Goal: Information Seeking & Learning: Learn about a topic

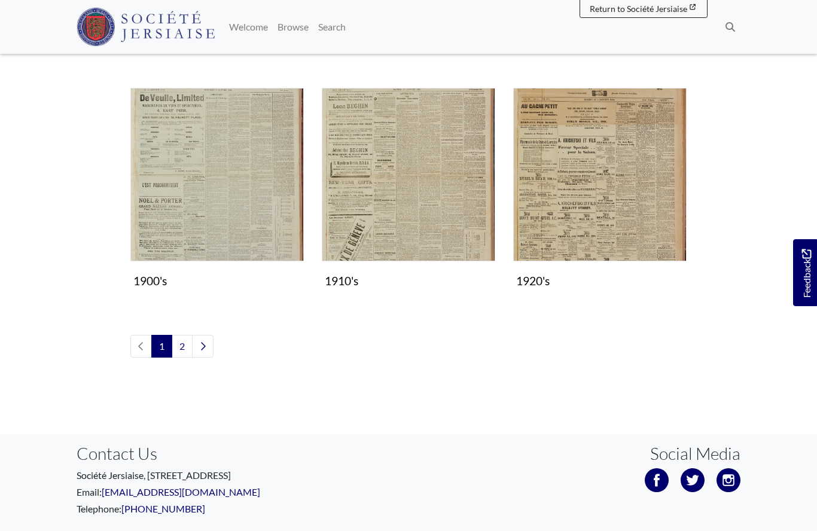
scroll to position [993, 0]
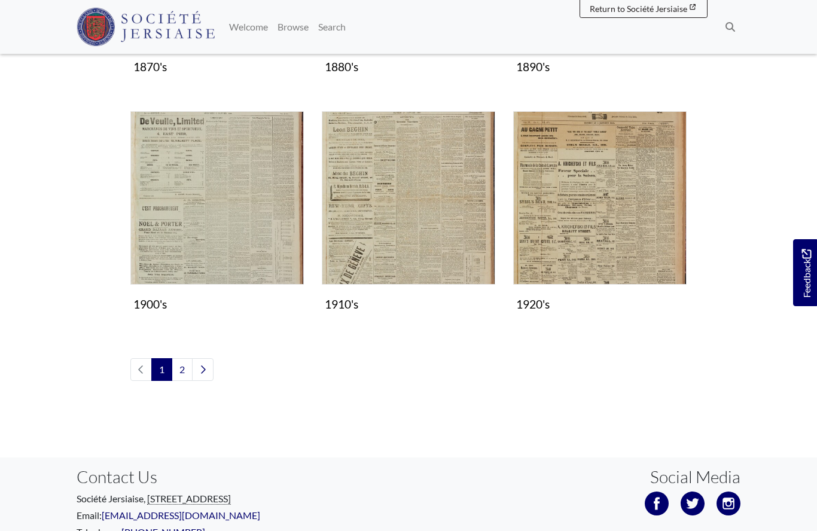
click at [403, 225] on img "Subcollection" at bounding box center [408, 197] width 173 height 173
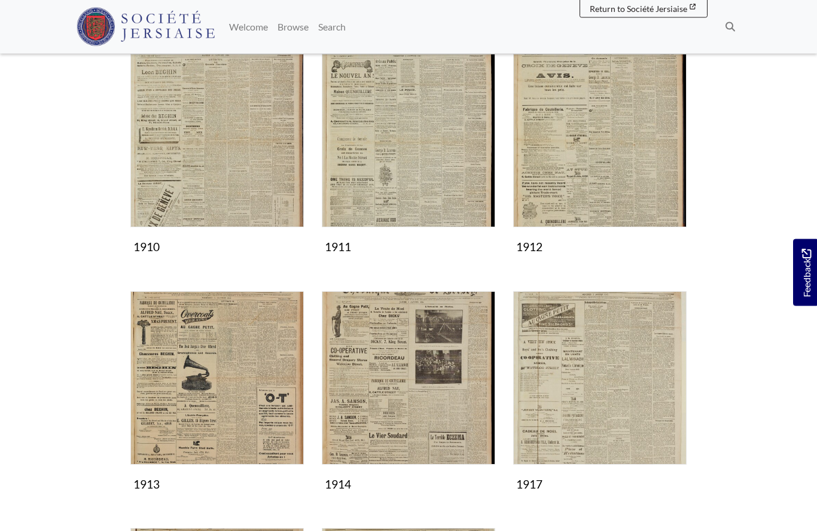
scroll to position [199, 0]
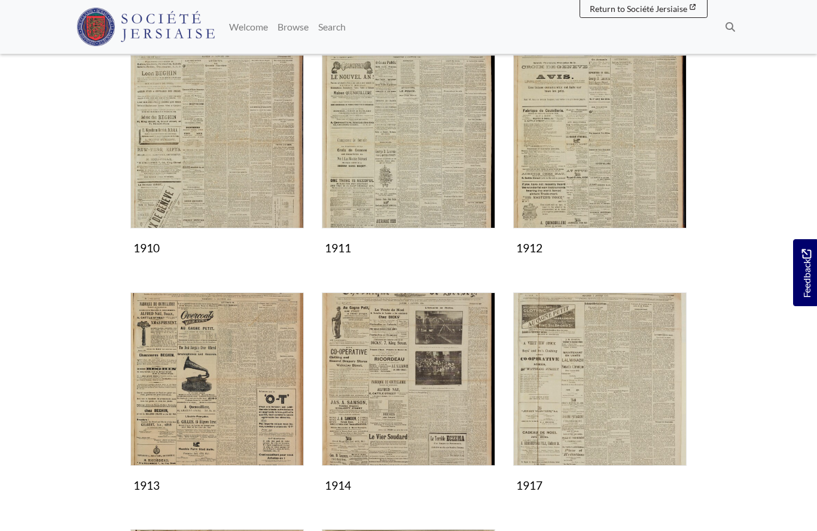
click at [405, 398] on img "Subcollection" at bounding box center [408, 378] width 173 height 173
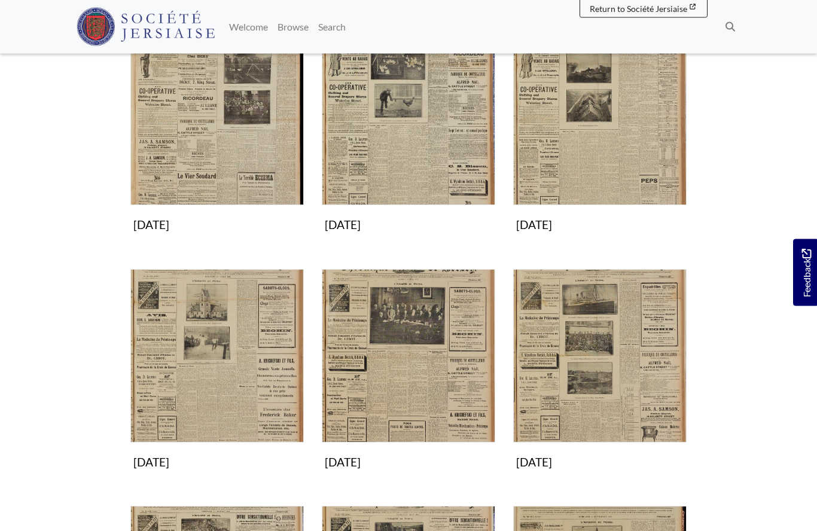
scroll to position [220, 0]
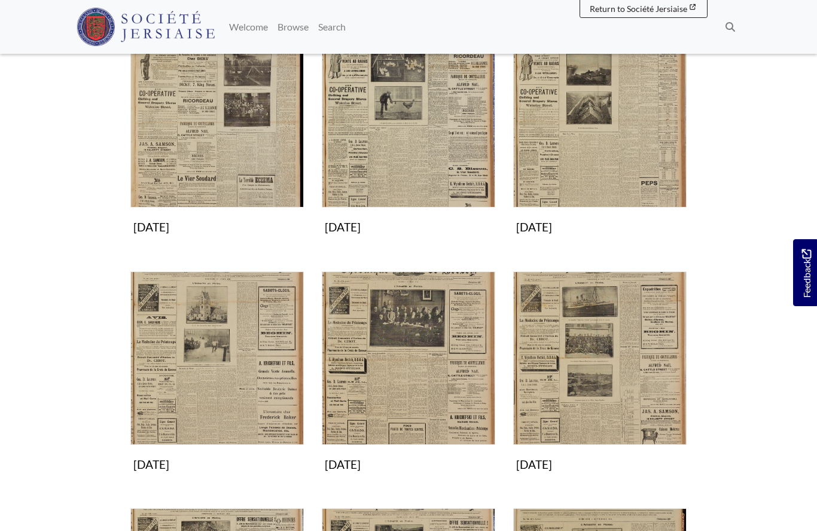
click at [231, 377] on img "Subcollection" at bounding box center [216, 357] width 173 height 173
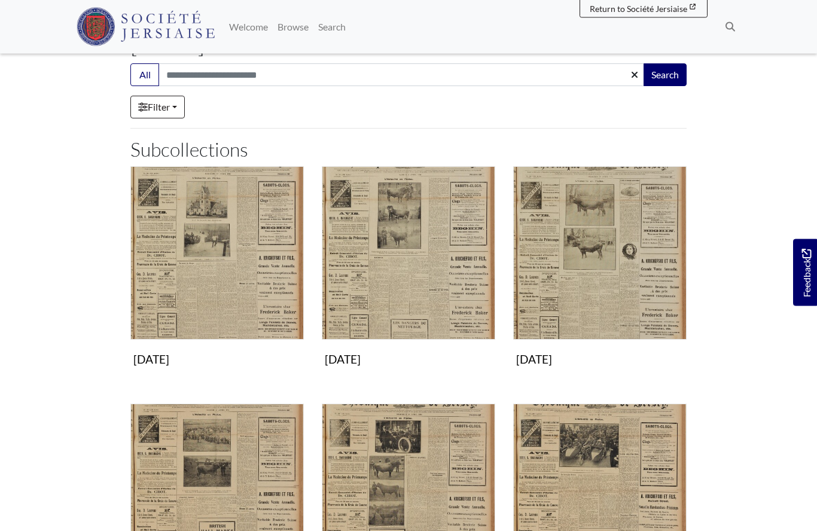
scroll to position [88, 0]
click at [421, 273] on img "Subcollection" at bounding box center [408, 252] width 173 height 173
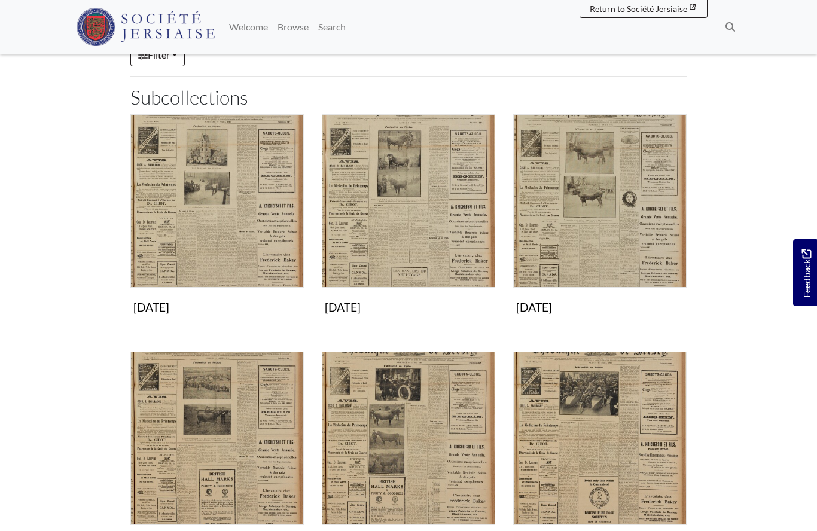
click at [214, 230] on img "Subcollection" at bounding box center [216, 200] width 173 height 173
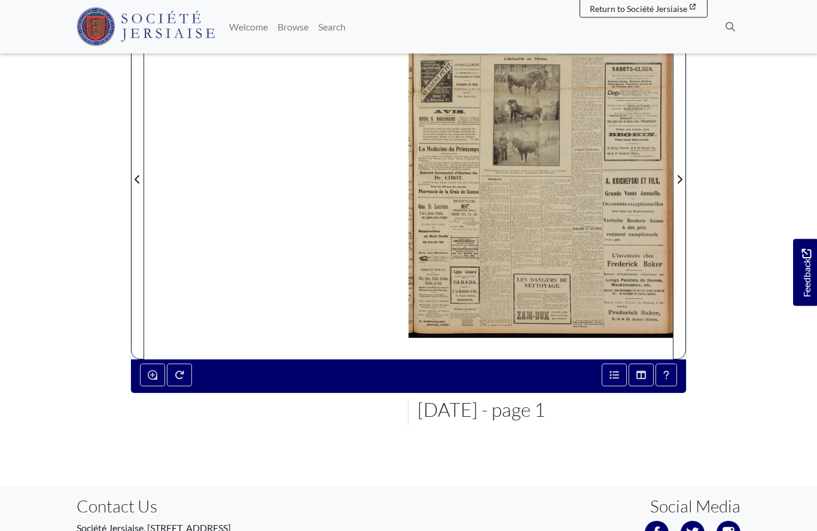
scroll to position [200, 0]
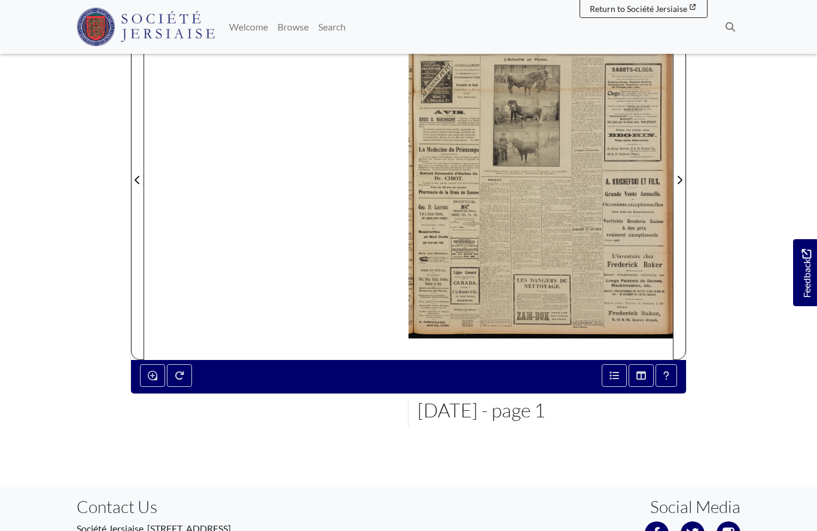
click at [678, 182] on icon "Next Page" at bounding box center [679, 180] width 6 height 10
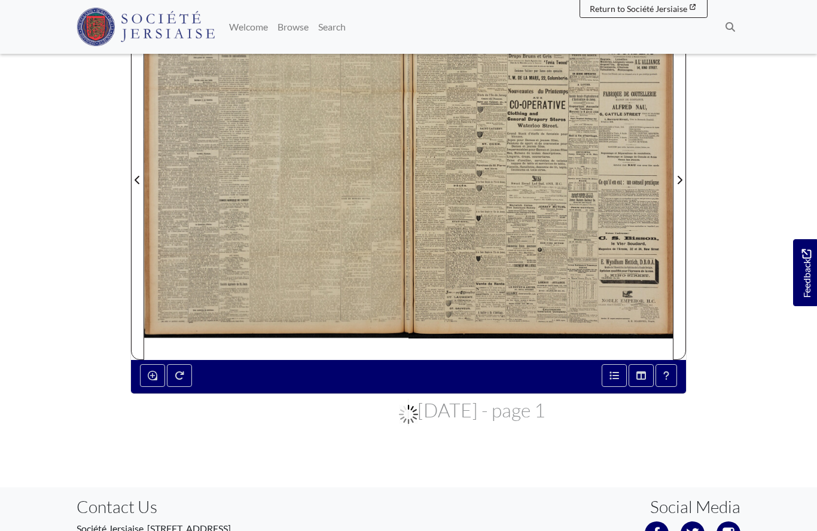
scroll to position [252, 0]
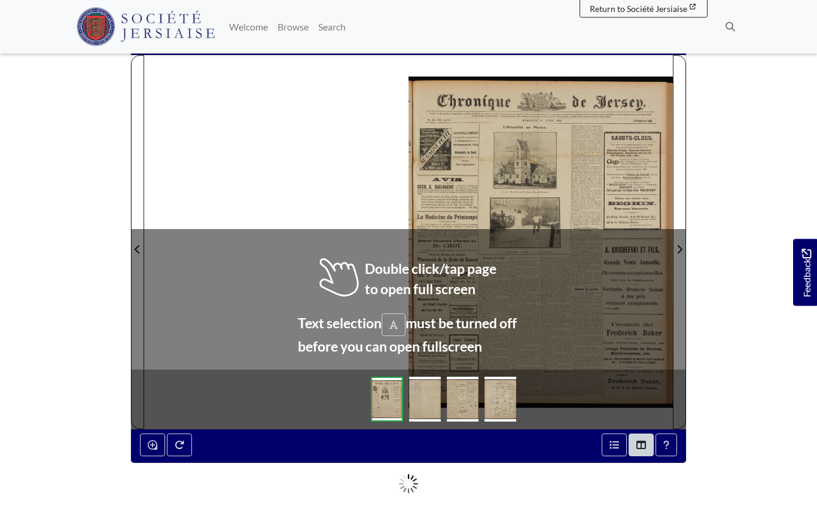
scroll to position [129, 0]
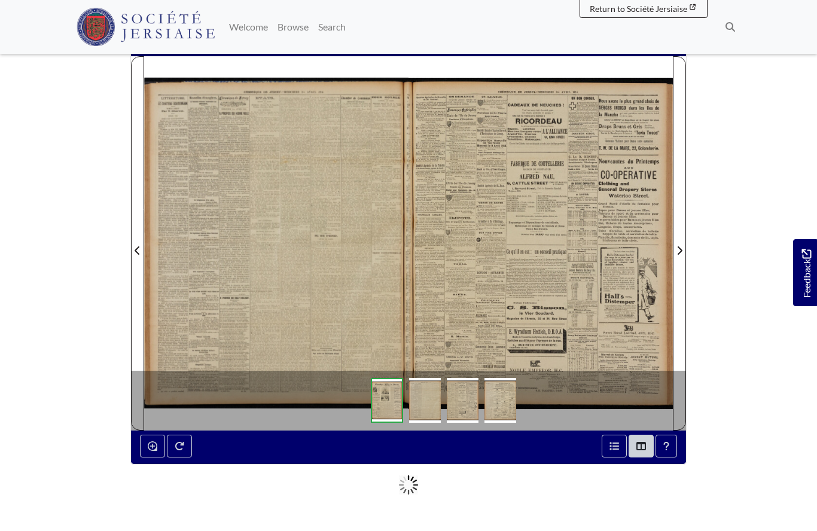
scroll to position [181, 0]
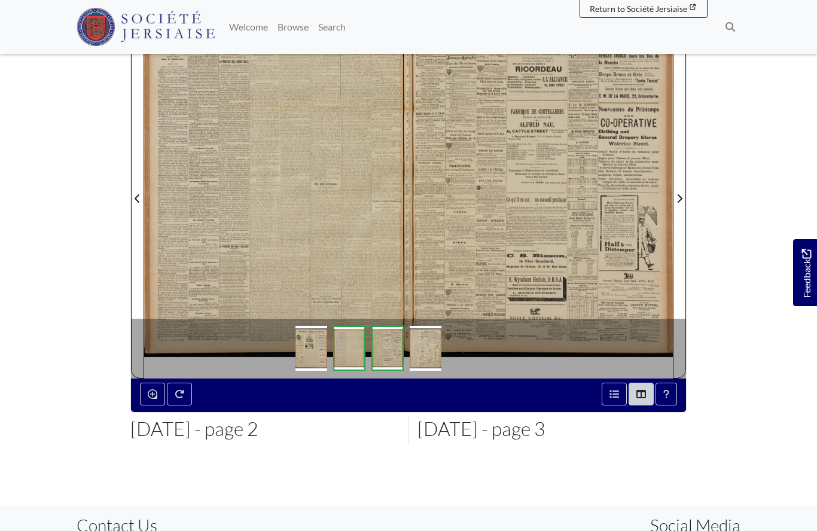
click at [339, 224] on div at bounding box center [276, 191] width 264 height 374
click at [341, 217] on div at bounding box center [276, 191] width 264 height 374
click at [325, 200] on div at bounding box center [276, 191] width 264 height 374
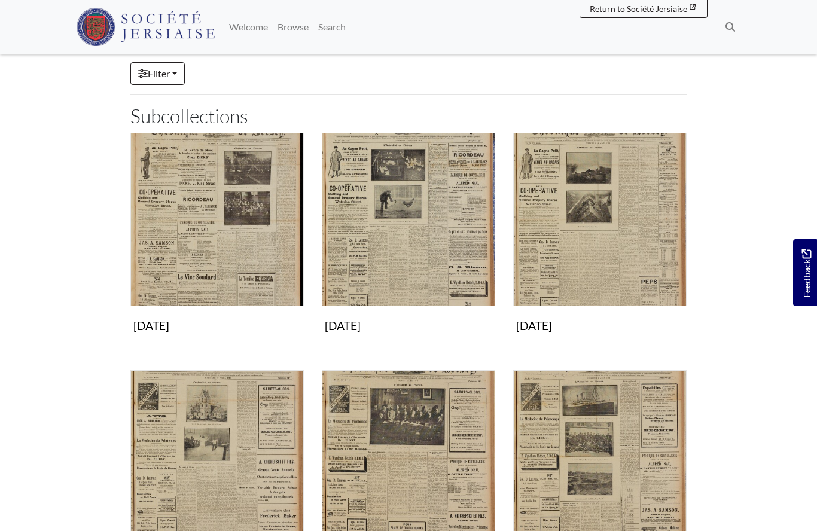
scroll to position [94, 0]
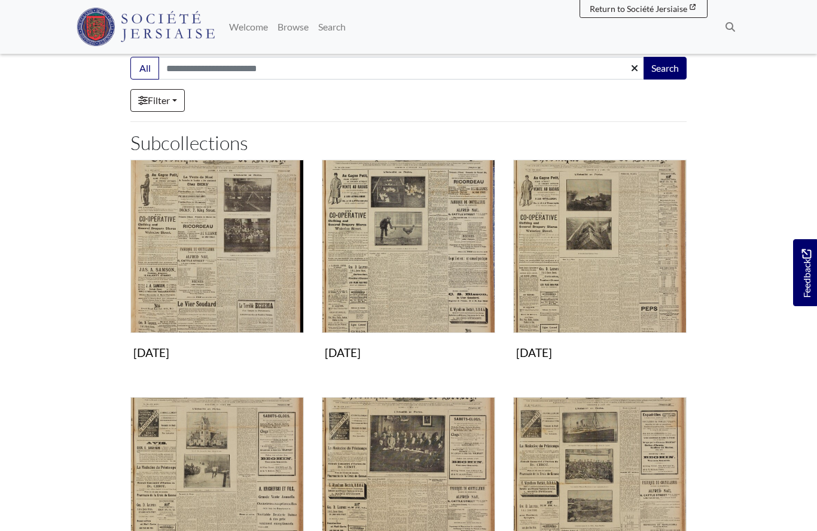
click at [592, 270] on img "Subcollection" at bounding box center [599, 246] width 173 height 173
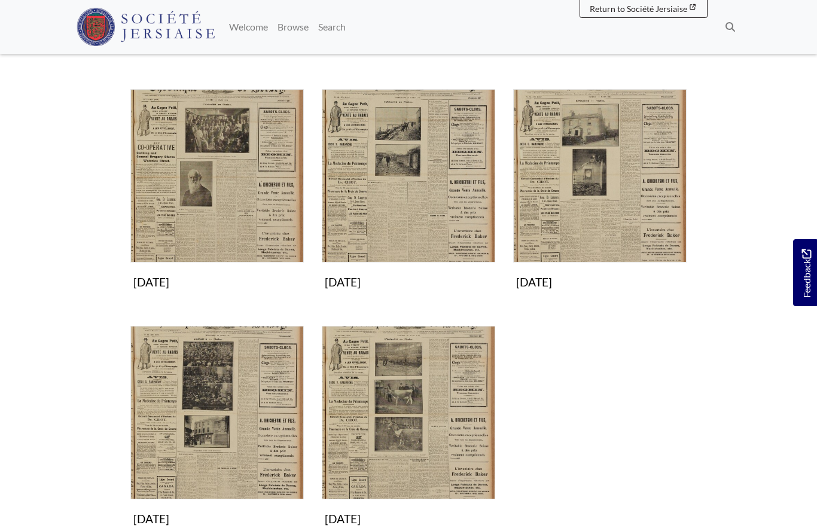
scroll to position [402, 0]
click at [406, 418] on img "Subcollection" at bounding box center [408, 412] width 173 height 173
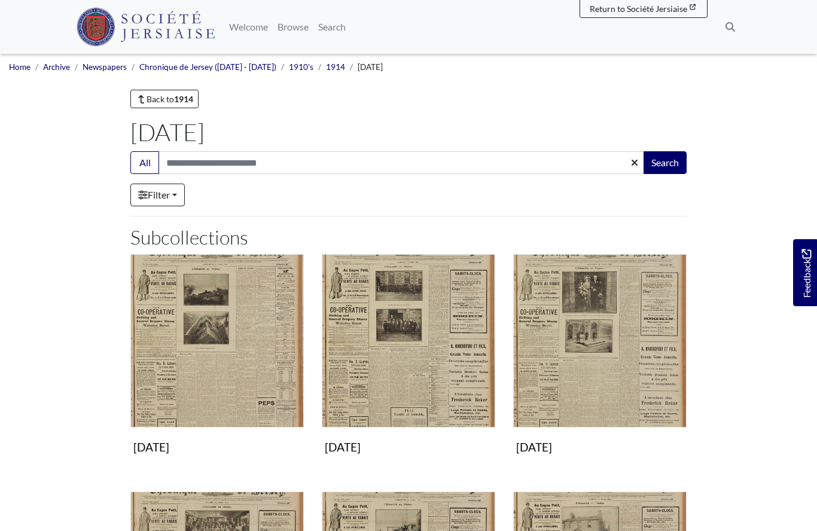
scroll to position [454, 0]
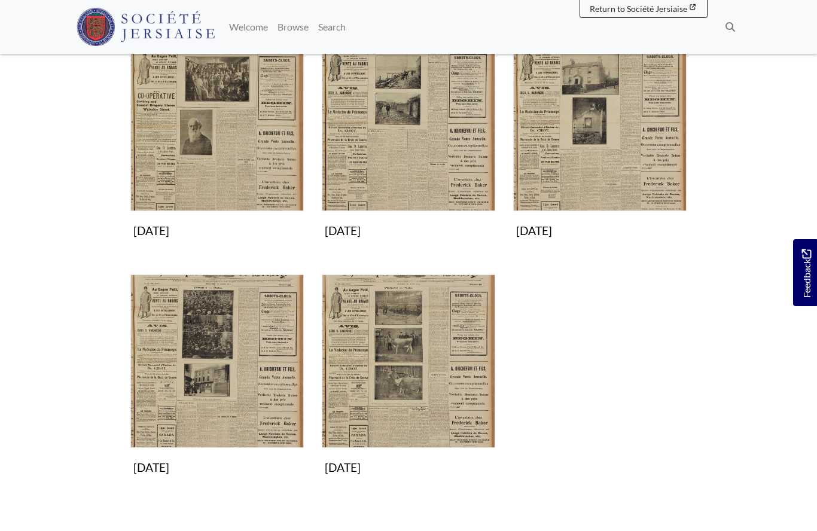
click at [251, 385] on img "Subcollection" at bounding box center [216, 360] width 173 height 173
click at [602, 168] on img "Subcollection" at bounding box center [599, 124] width 173 height 173
click at [423, 161] on img "Subcollection" at bounding box center [408, 124] width 173 height 173
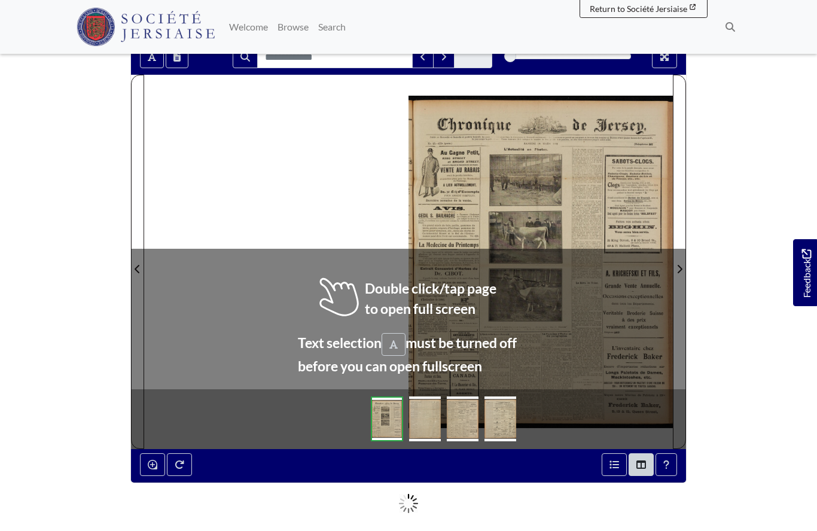
scroll to position [118, 0]
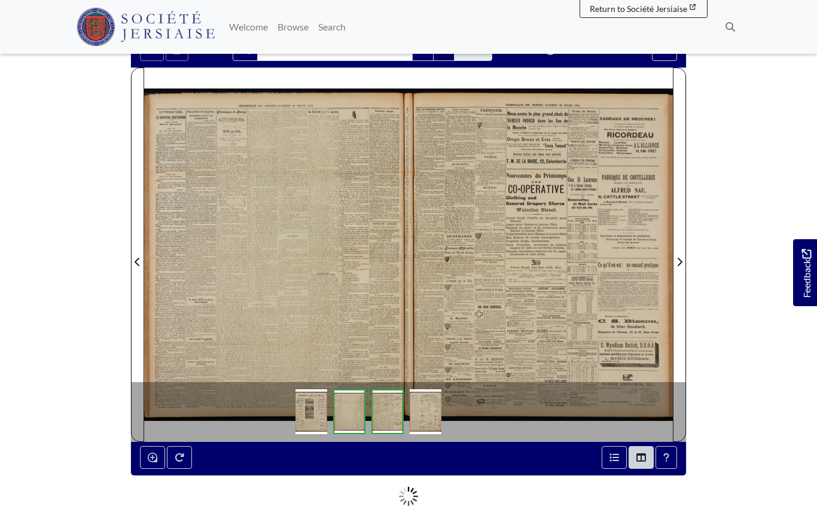
scroll to position [170, 0]
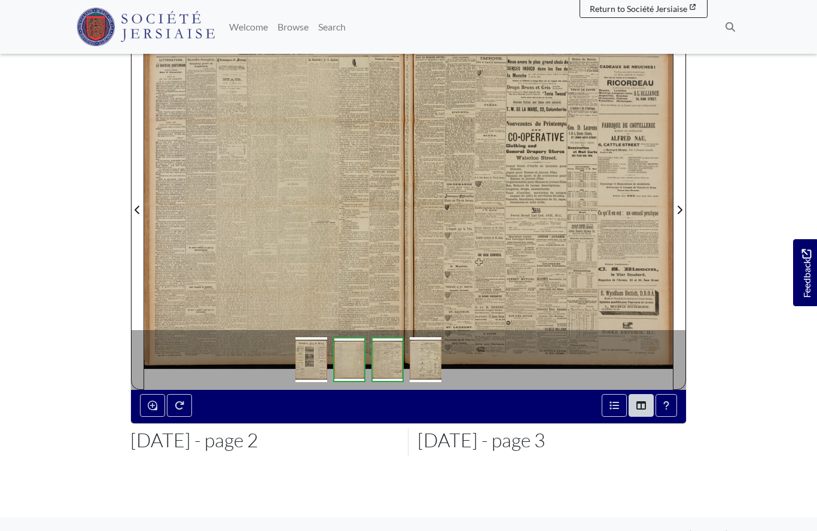
click at [336, 222] on div at bounding box center [276, 203] width 264 height 374
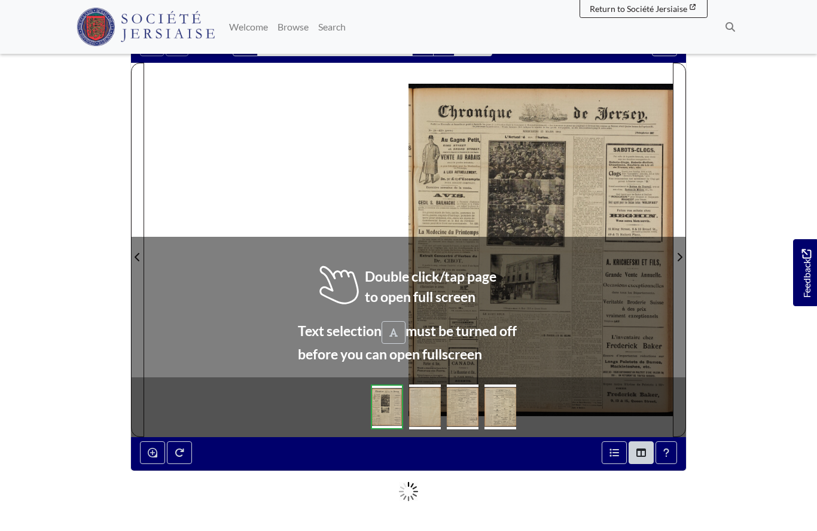
scroll to position [121, 0]
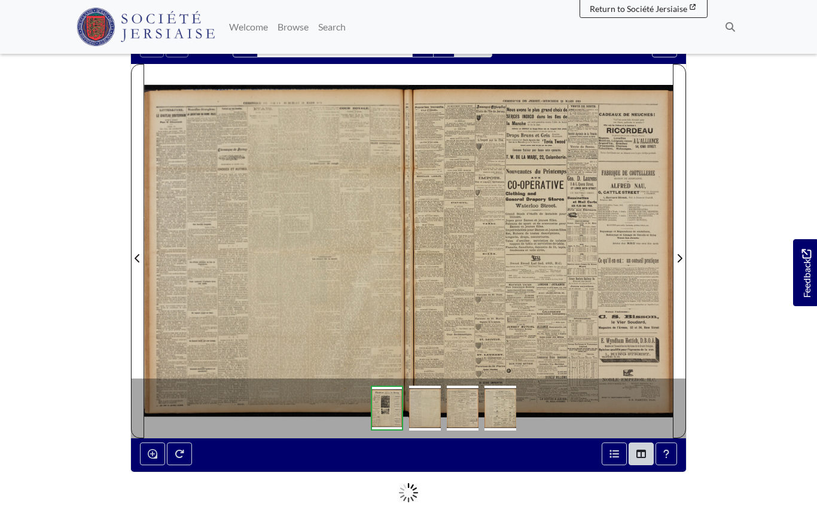
scroll to position [173, 0]
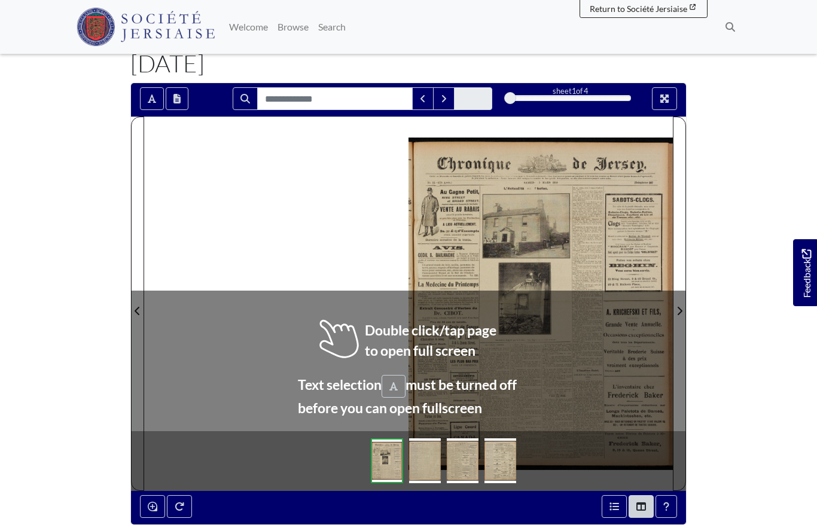
scroll to position [85, 0]
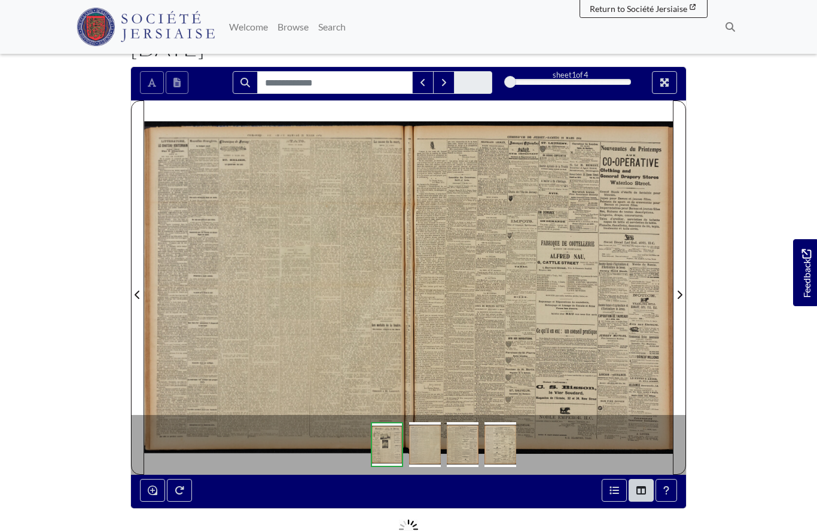
scroll to position [137, 0]
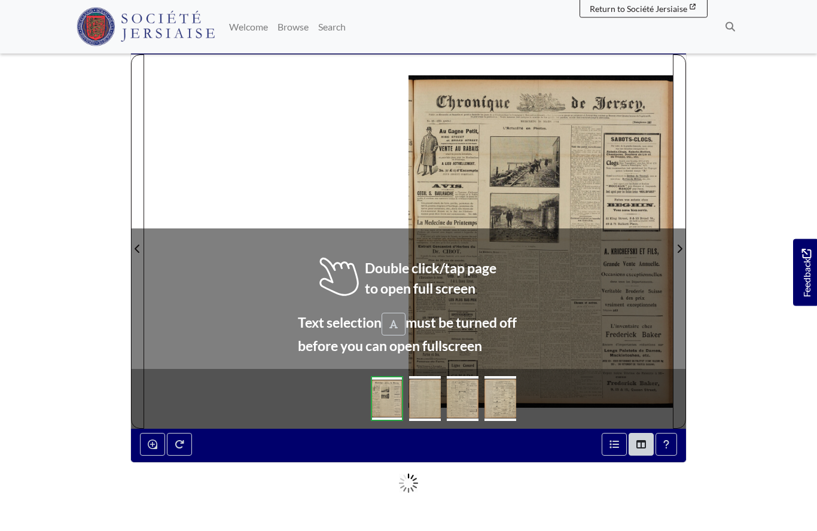
scroll to position [131, 0]
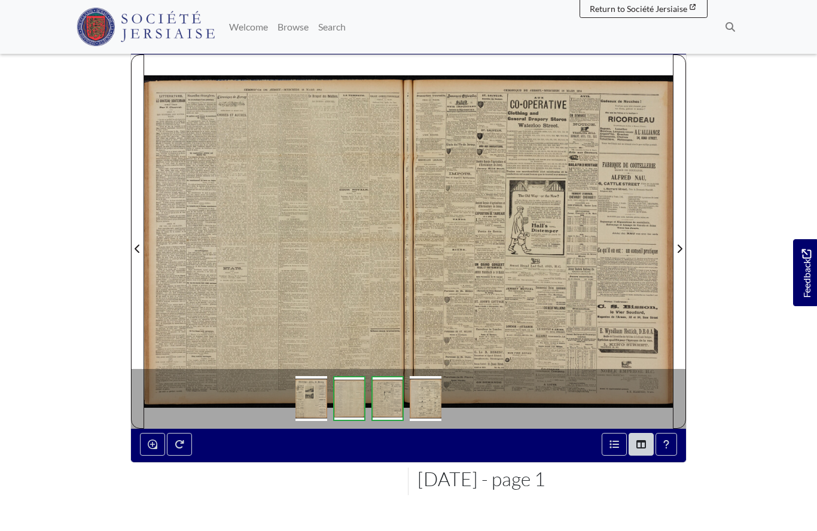
scroll to position [183, 0]
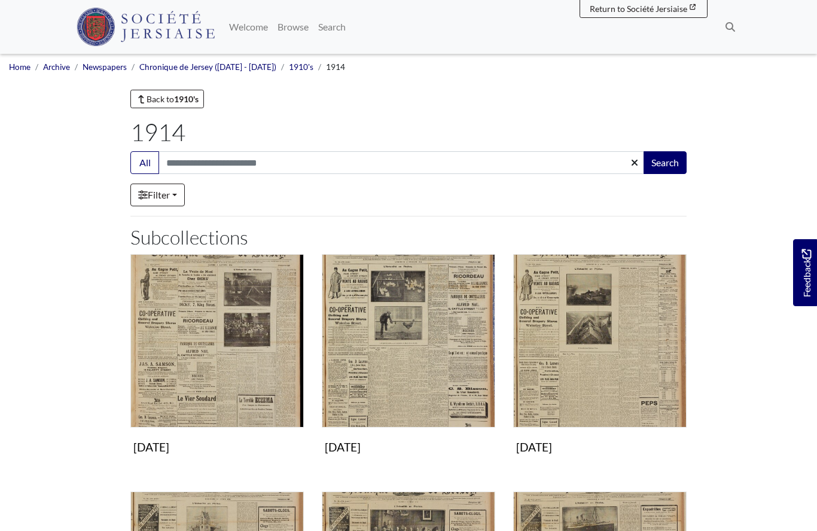
scroll to position [94, 0]
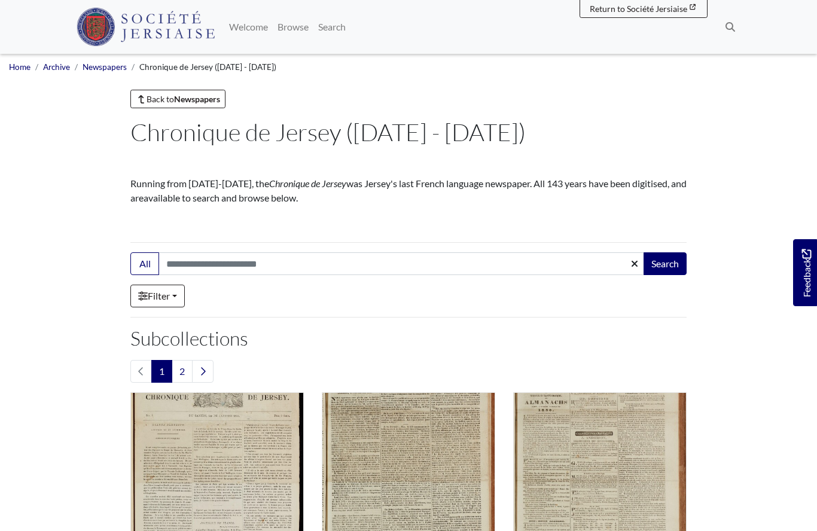
scroll to position [1045, 0]
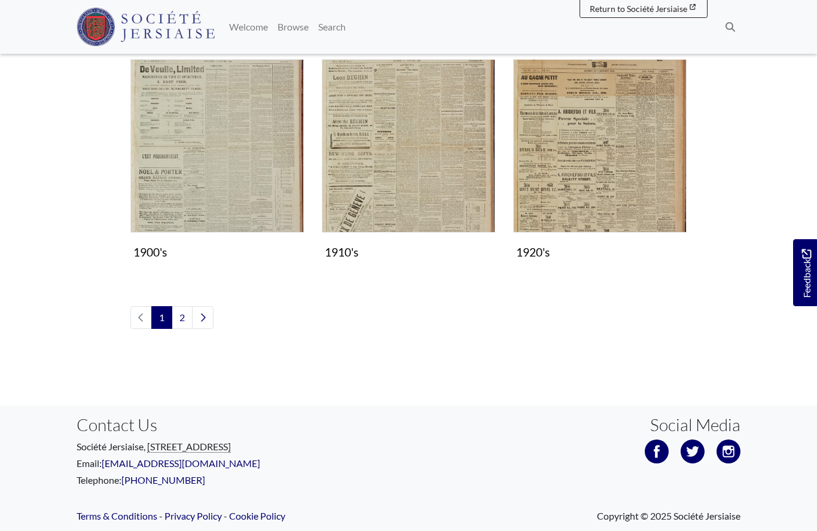
click at [387, 160] on img "Subcollection" at bounding box center [408, 145] width 173 height 173
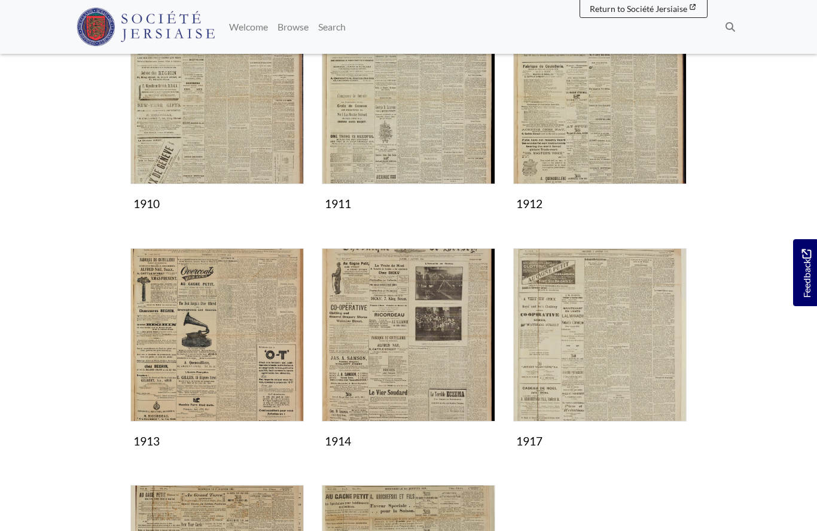
scroll to position [243, 0]
